Goal: Task Accomplishment & Management: Complete application form

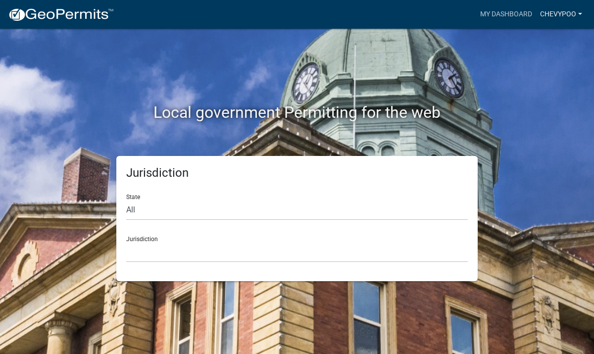
click at [565, 15] on link "chevypoo" at bounding box center [561, 14] width 50 height 19
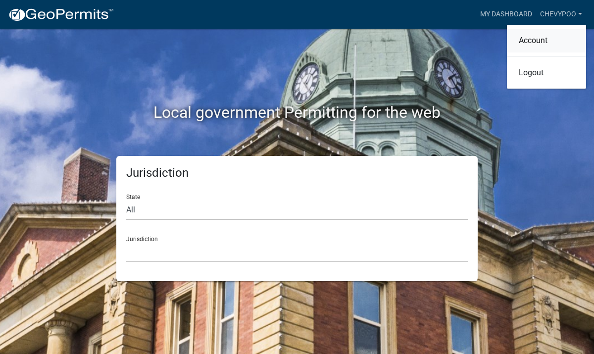
click at [543, 38] on link "Account" at bounding box center [546, 41] width 79 height 24
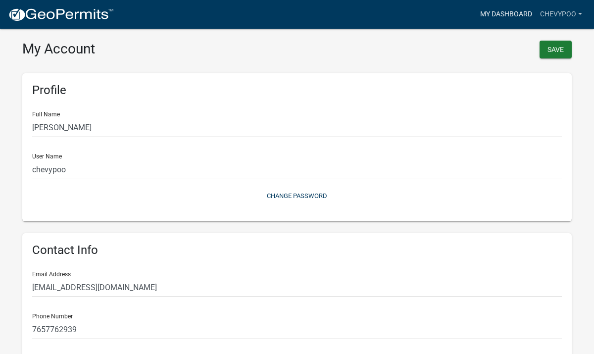
click at [511, 10] on link "My Dashboard" at bounding box center [506, 14] width 60 height 19
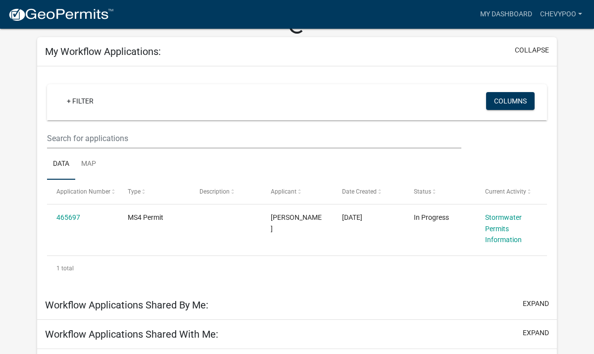
scroll to position [75, 0]
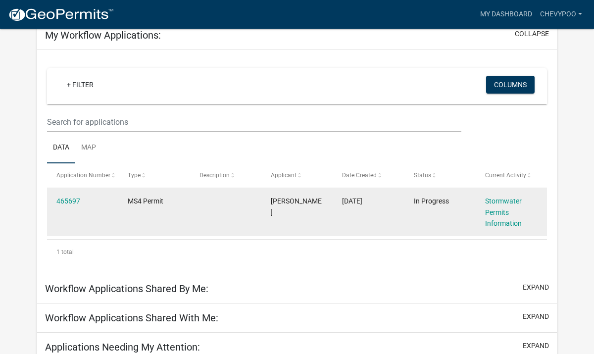
click at [252, 203] on datatable-body-cell at bounding box center [225, 212] width 71 height 48
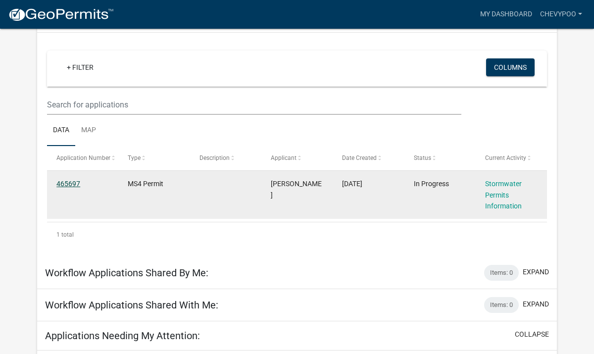
click at [77, 183] on link "465697" at bounding box center [68, 184] width 24 height 8
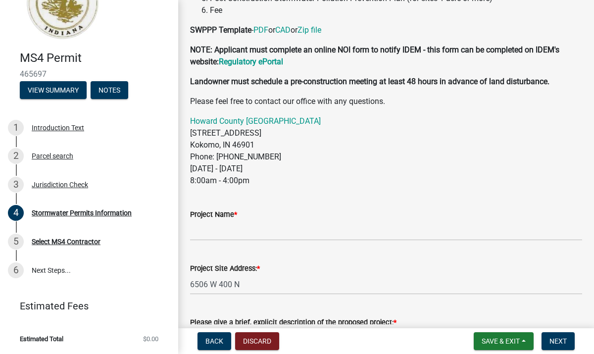
scroll to position [233, 0]
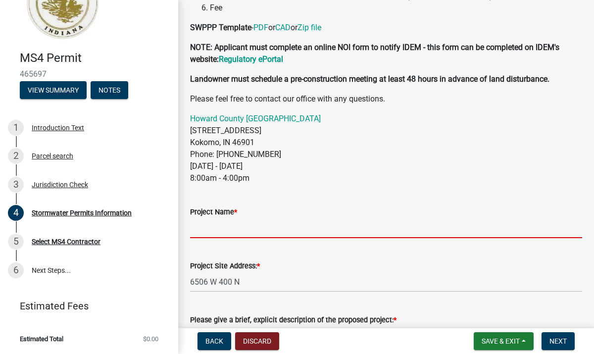
click at [222, 229] on input "Project Name *" at bounding box center [386, 228] width 392 height 20
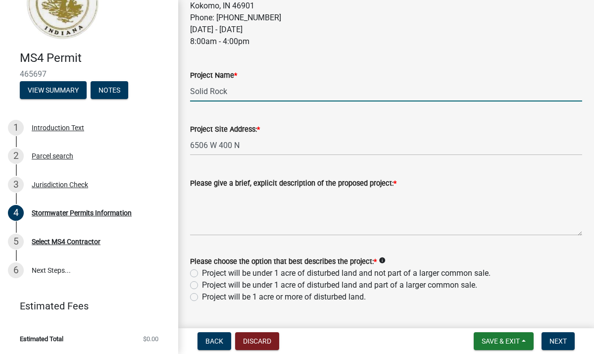
scroll to position [373, 0]
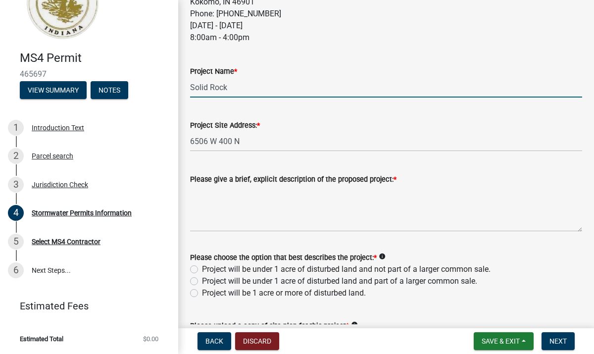
type input "Solid Rock"
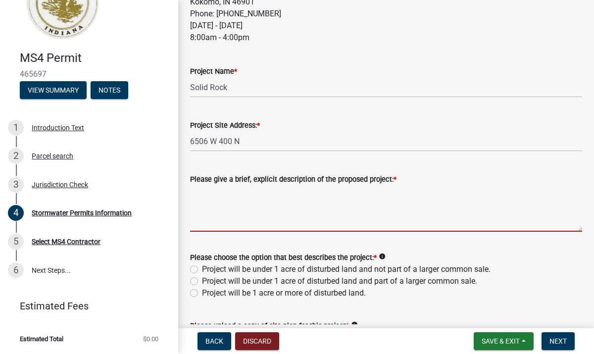
click at [209, 225] on textarea "Please give a brief, explicit description of the proposed project: *" at bounding box center [386, 208] width 392 height 47
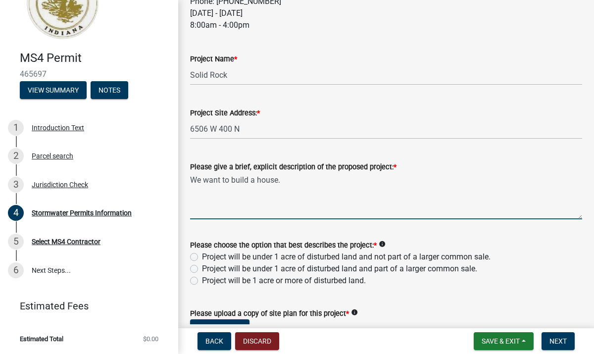
scroll to position [394, 0]
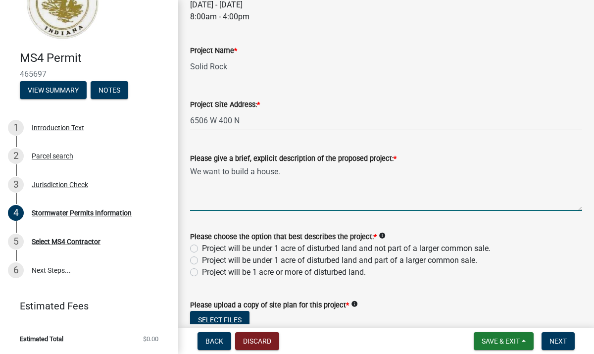
type textarea "We want to build a house."
click at [202, 246] on label "Project will be under 1 acre of disturbed land and not part of a larger common …" at bounding box center [346, 249] width 289 height 12
click at [202, 246] on input "Project will be under 1 acre of disturbed land and not part of a larger common …" at bounding box center [205, 246] width 6 height 6
radio input "true"
click at [287, 173] on textarea "We want to build a house." at bounding box center [386, 187] width 392 height 47
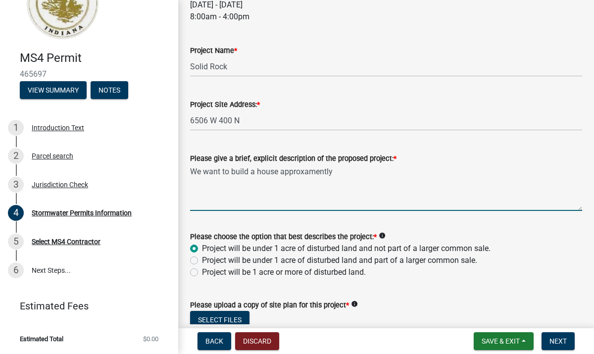
click at [324, 170] on textarea "We want to build a house approxamently" at bounding box center [386, 187] width 392 height 47
click at [312, 172] on textarea "We want to build a house approxamently" at bounding box center [386, 187] width 392 height 47
click at [306, 175] on textarea "We want to build a house approxamently" at bounding box center [386, 187] width 392 height 47
click at [352, 180] on textarea "We want to build a house approxamently" at bounding box center [386, 187] width 392 height 47
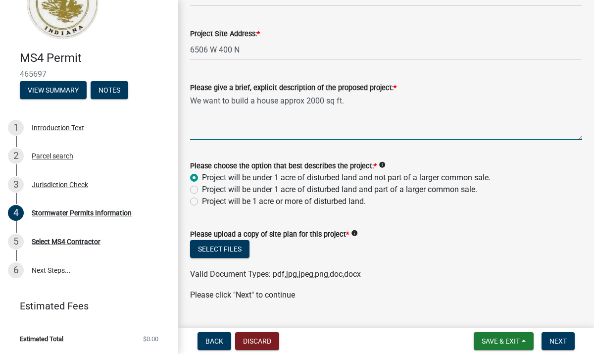
scroll to position [488, 0]
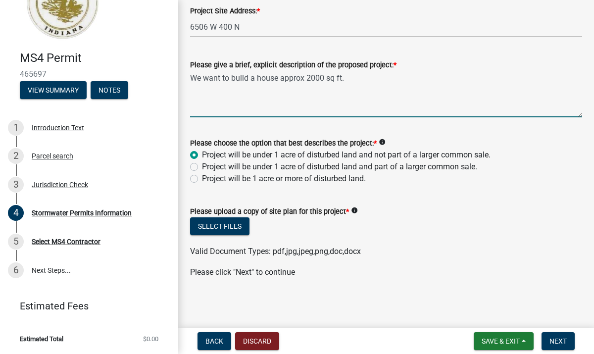
type textarea "We want to build a house approx 2000 sq ft."
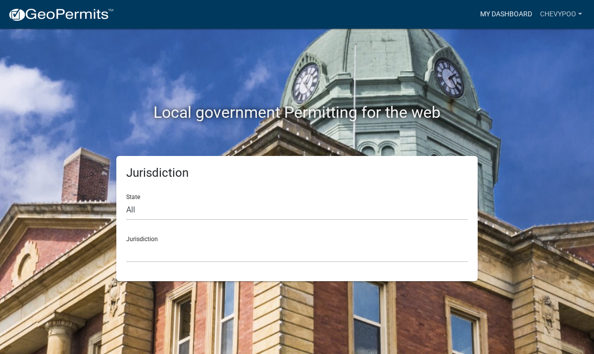
click at [499, 10] on link "My Dashboard" at bounding box center [506, 14] width 60 height 19
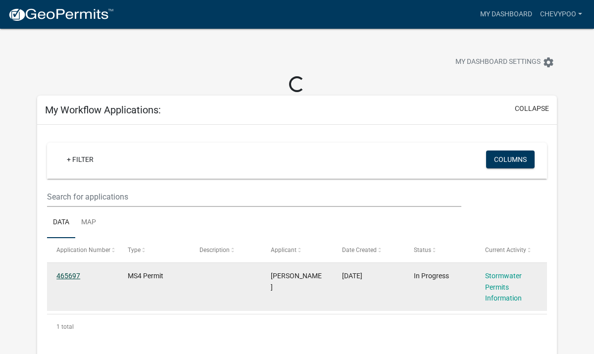
click at [71, 274] on link "465697" at bounding box center [68, 276] width 24 height 8
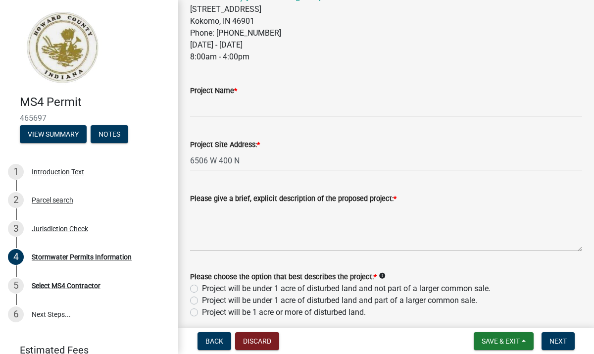
scroll to position [352, 0]
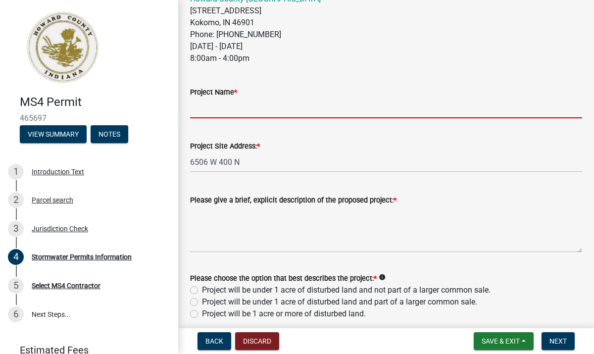
click at [284, 103] on input "Project Name *" at bounding box center [386, 108] width 392 height 20
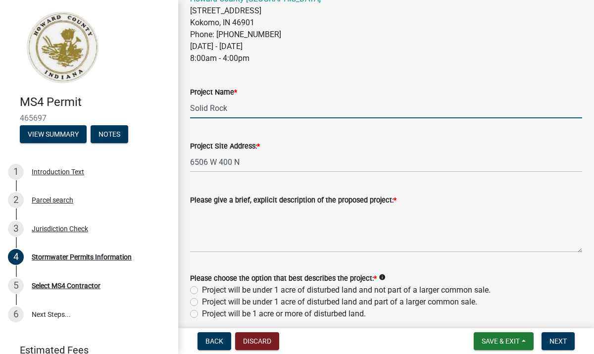
type input "Solid Rock"
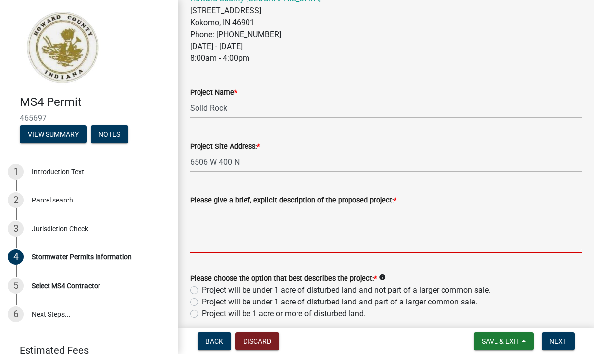
click at [250, 220] on textarea "Please give a brief, explicit description of the proposed project: *" at bounding box center [386, 229] width 392 height 47
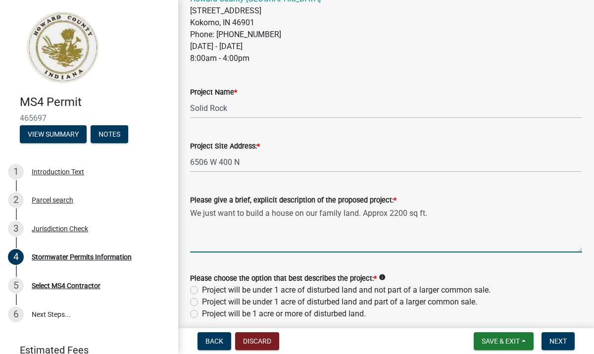
type textarea "We just want to build a house on our family land. Approx 2200 sq ft."
click at [202, 289] on label "Project will be under 1 acre of disturbed land and not part of a larger common …" at bounding box center [346, 290] width 289 height 12
click at [202, 289] on input "Project will be under 1 acre of disturbed land and not part of a larger common …" at bounding box center [205, 287] width 6 height 6
radio input "true"
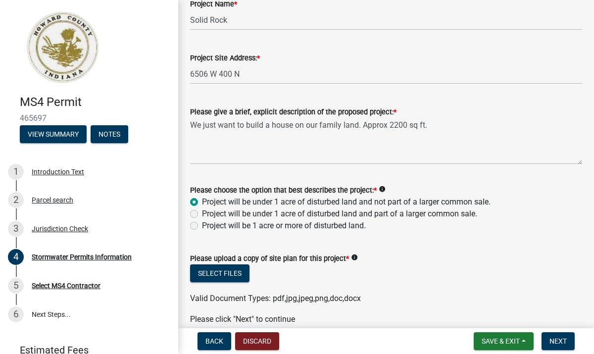
scroll to position [488, 0]
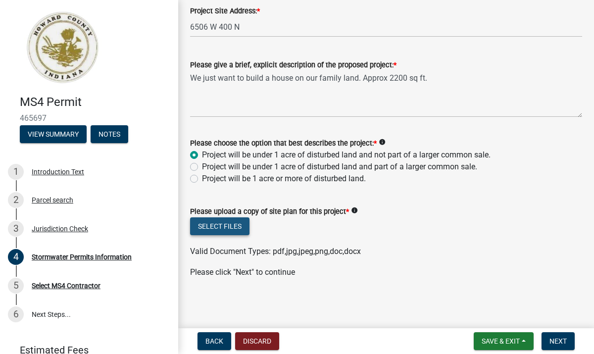
click at [238, 229] on button "Select files" at bounding box center [219, 226] width 59 height 18
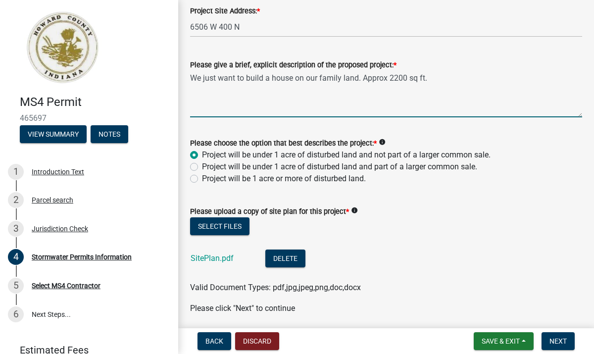
click at [437, 80] on textarea "We just want to build a house on our family land. Approx 2200 sq ft." at bounding box center [386, 94] width 392 height 47
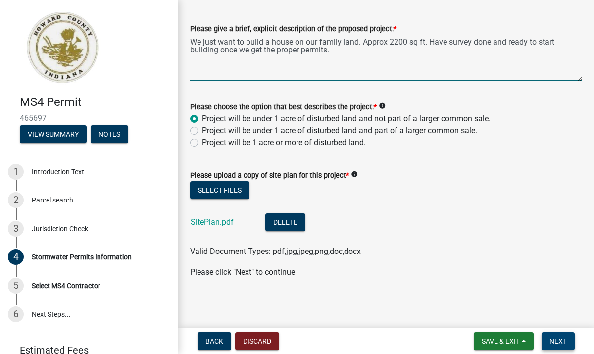
type textarea "We just want to build a house on our family land. Approx 2200 sq ft. Have surve…"
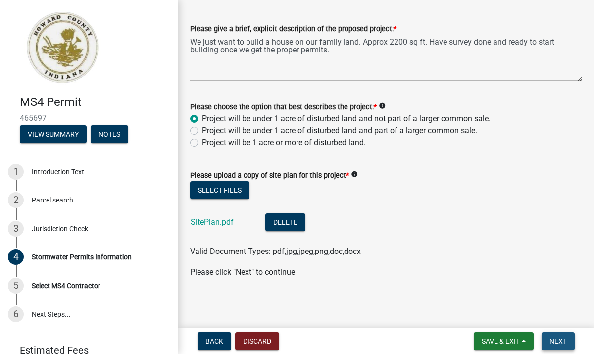
click at [554, 342] on span "Next" at bounding box center [557, 341] width 17 height 8
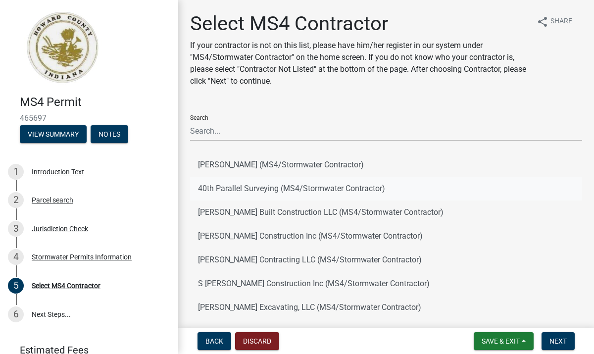
click at [251, 184] on button "40th Parallel Surveying (MS4/Stormwater Contractor)" at bounding box center [386, 189] width 392 height 24
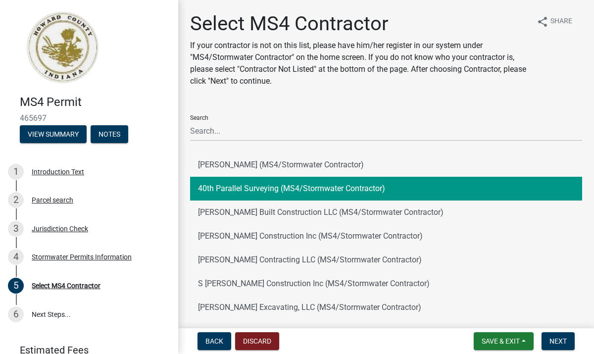
click at [249, 192] on button "40th Parallel Surveying (MS4/Stormwater Contractor)" at bounding box center [386, 189] width 392 height 24
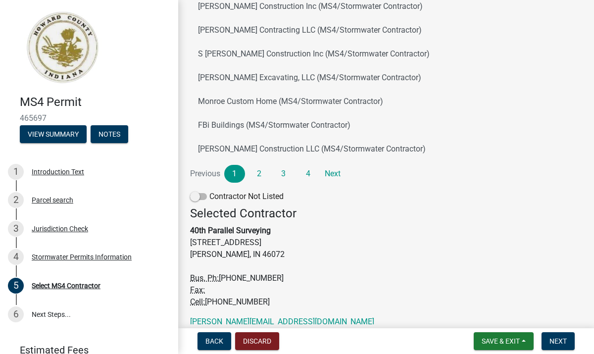
scroll to position [272, 0]
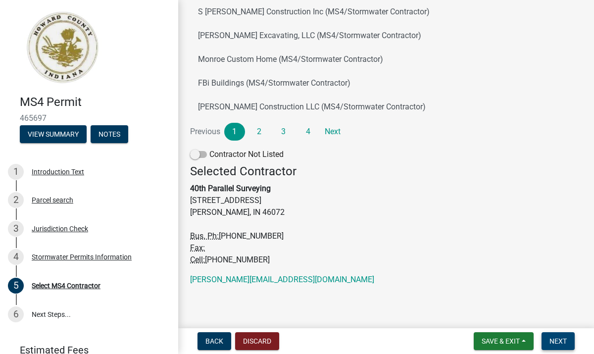
click at [559, 338] on span "Next" at bounding box center [557, 341] width 17 height 8
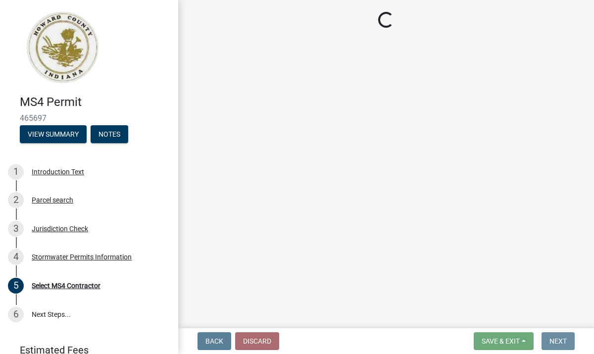
scroll to position [0, 0]
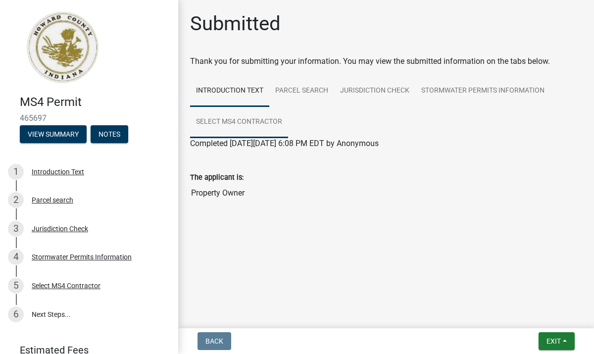
click at [263, 121] on link "Select MS4 Contractor" at bounding box center [239, 122] width 98 height 32
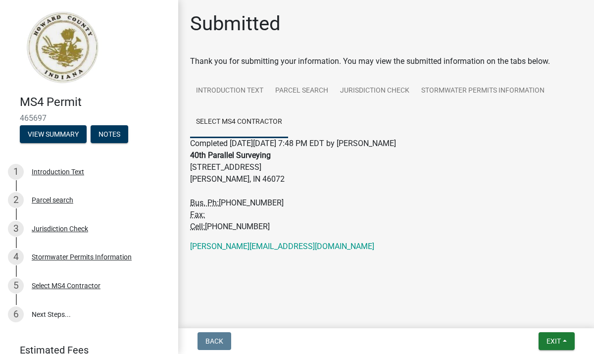
click at [304, 183] on address "40th Parallel Surveying [STREET_ADDRESS][PERSON_NAME]. Ph: [PHONE_NUMBER] Fax: …" at bounding box center [386, 191] width 392 height 83
click at [53, 315] on link "6 Next Steps..." at bounding box center [89, 314] width 178 height 29
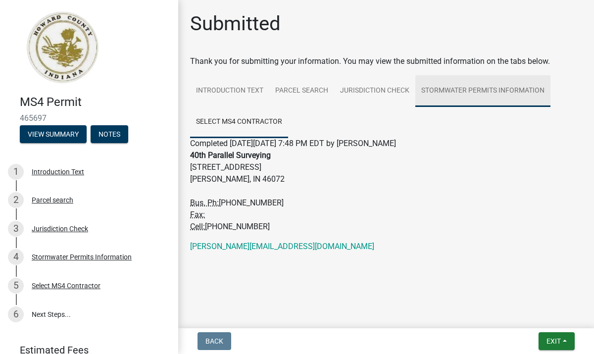
click at [448, 85] on link "Stormwater Permits Information" at bounding box center [482, 91] width 135 height 32
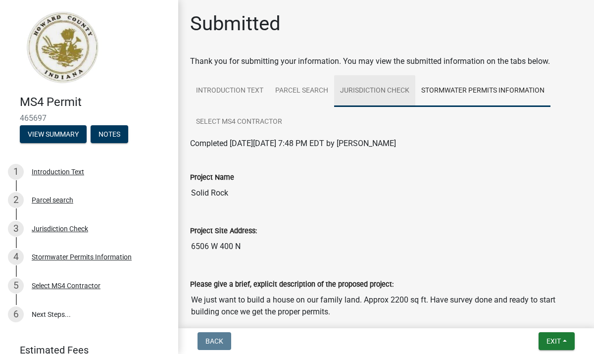
click at [401, 92] on link "Jurisdiction Check" at bounding box center [374, 91] width 81 height 32
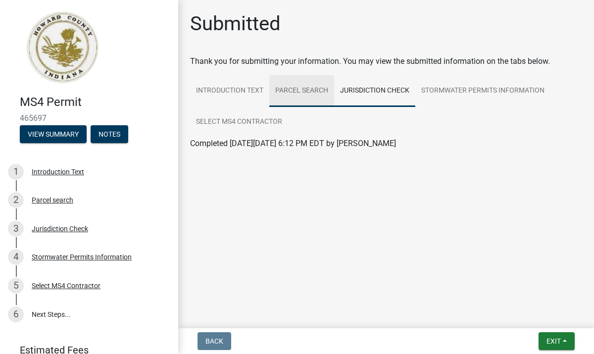
click at [316, 93] on link "Parcel search" at bounding box center [301, 91] width 65 height 32
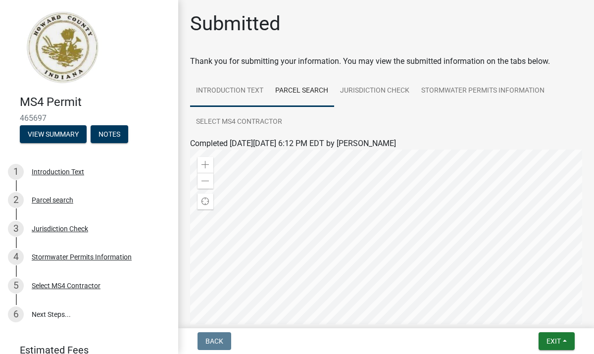
click at [245, 95] on link "Introduction Text" at bounding box center [229, 91] width 79 height 32
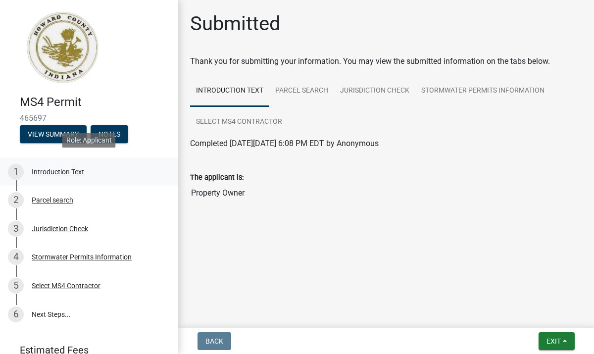
scroll to position [44, 0]
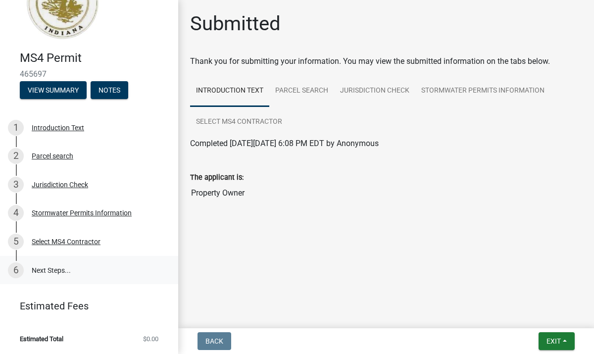
click at [50, 266] on link "6 Next Steps..." at bounding box center [89, 270] width 178 height 29
click at [301, 92] on link "Parcel search" at bounding box center [301, 91] width 65 height 32
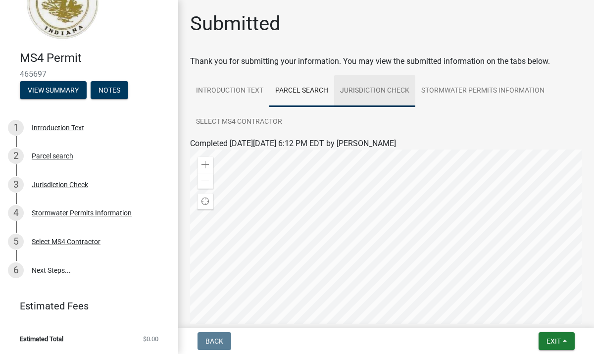
click at [379, 92] on link "Jurisdiction Check" at bounding box center [374, 91] width 81 height 32
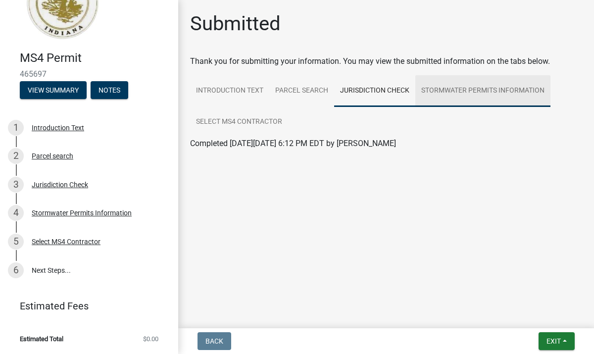
click at [457, 89] on link "Stormwater Permits Information" at bounding box center [482, 91] width 135 height 32
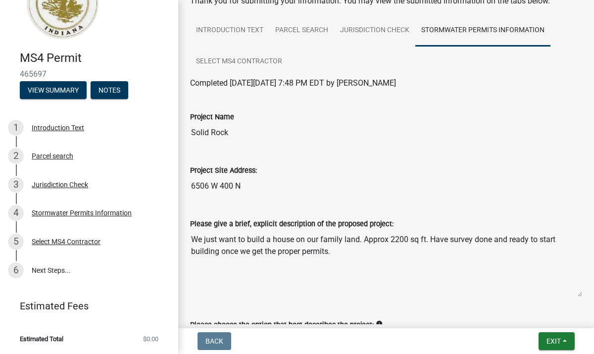
scroll to position [0, 0]
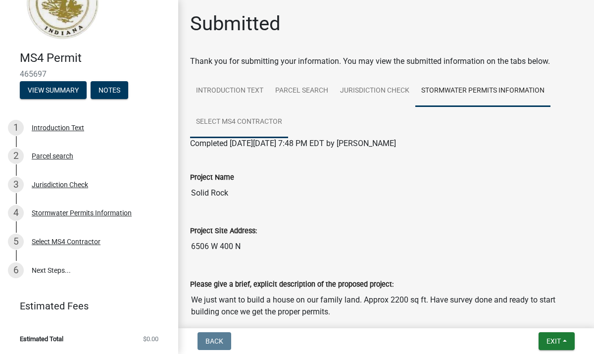
click at [260, 120] on link "Select MS4 Contractor" at bounding box center [239, 122] width 98 height 32
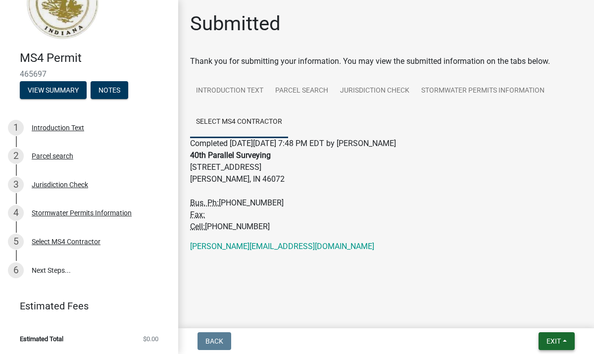
click at [551, 339] on span "Exit" at bounding box center [554, 341] width 14 height 8
click at [540, 315] on button "Save & Exit" at bounding box center [535, 315] width 79 height 24
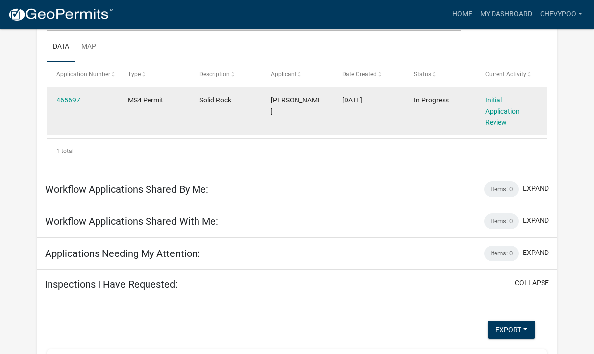
scroll to position [161, 0]
